Goal: Information Seeking & Learning: Learn about a topic

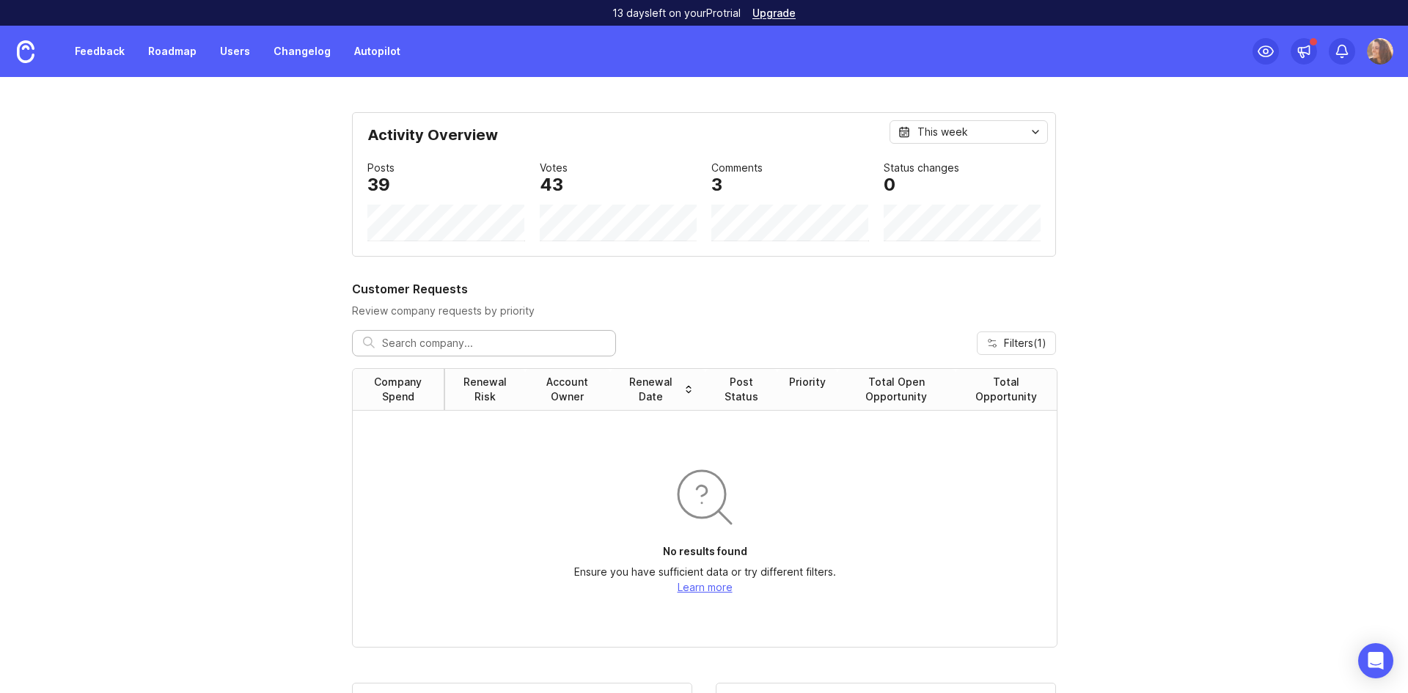
click at [114, 44] on link "Feedback" at bounding box center [99, 51] width 67 height 26
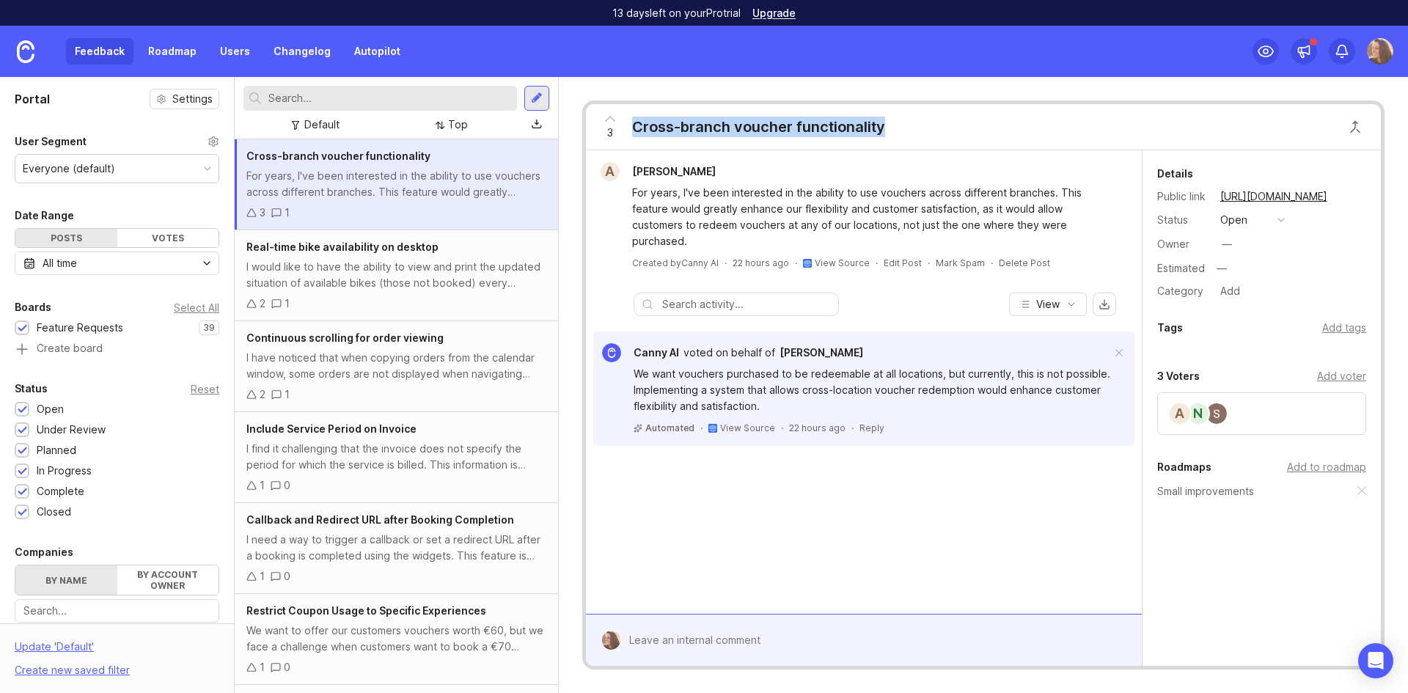
drag, startPoint x: 632, startPoint y: 130, endPoint x: 906, endPoint y: 130, distance: 273.5
click at [906, 130] on div "3 Cross-branch voucher functionality" at bounding box center [983, 127] width 795 height 46
